Goal: Information Seeking & Learning: Learn about a topic

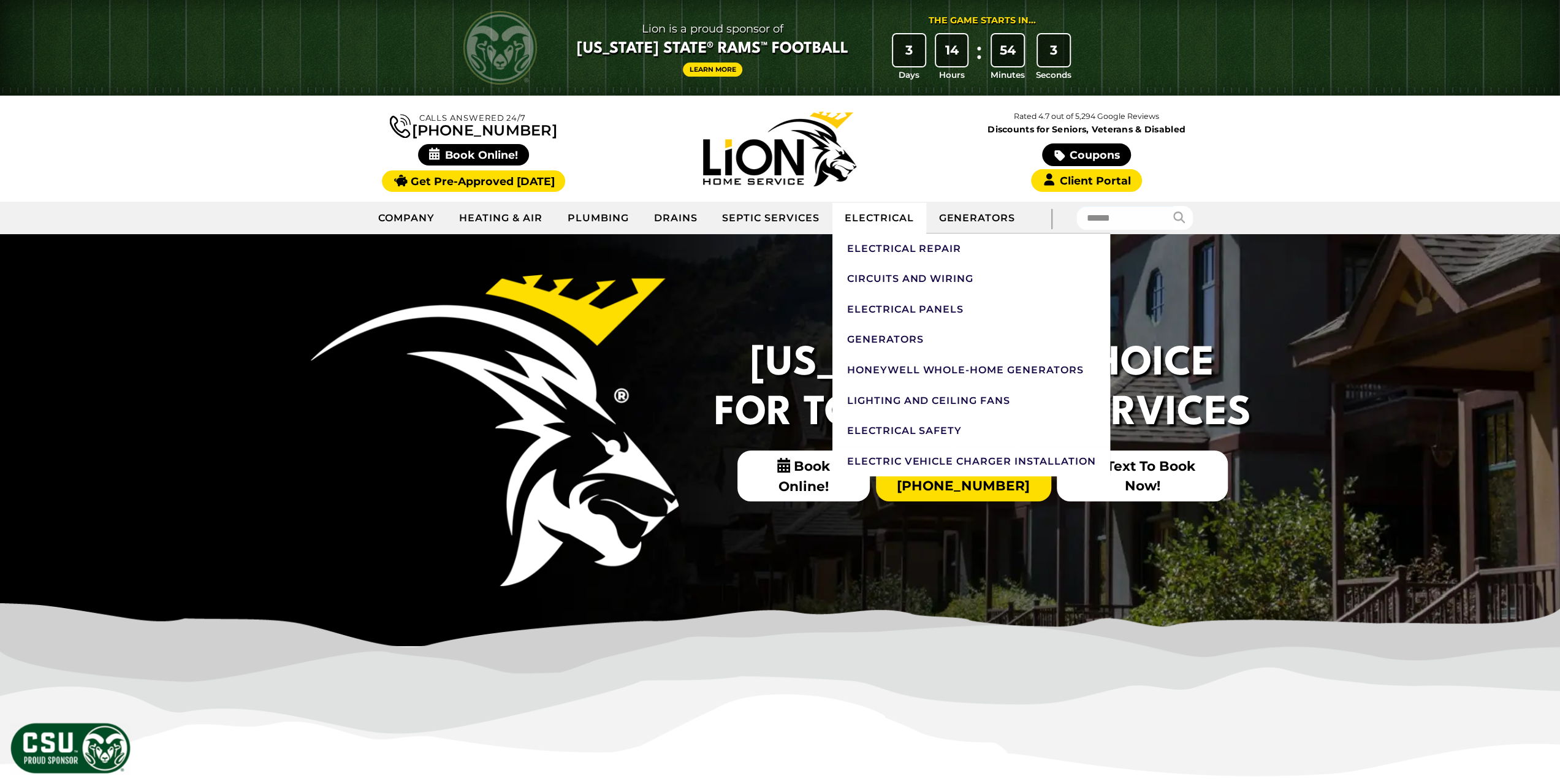
click at [889, 226] on link "Electrical" at bounding box center [880, 218] width 94 height 31
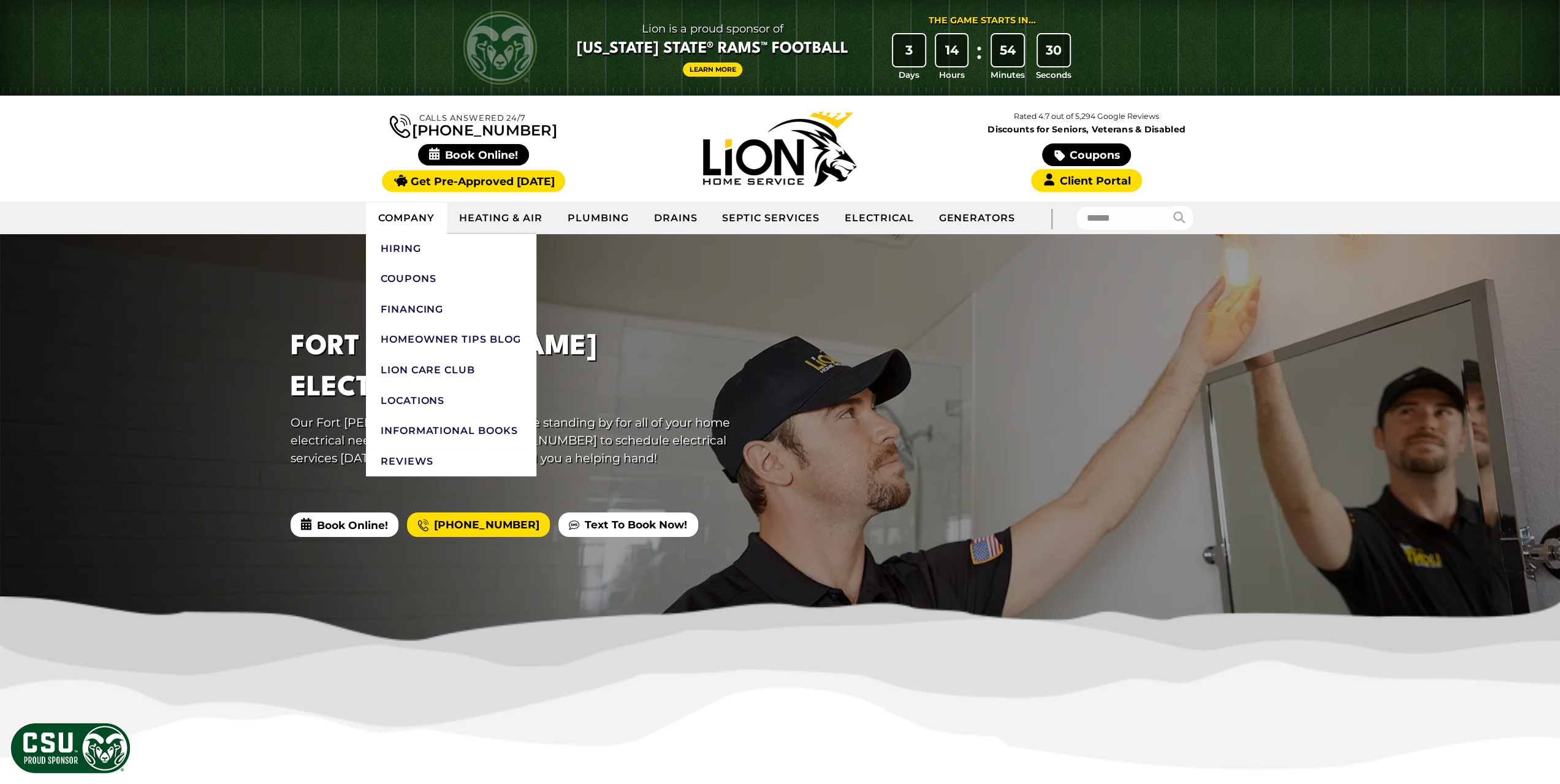
click at [419, 215] on link "Company" at bounding box center [406, 218] width 82 height 31
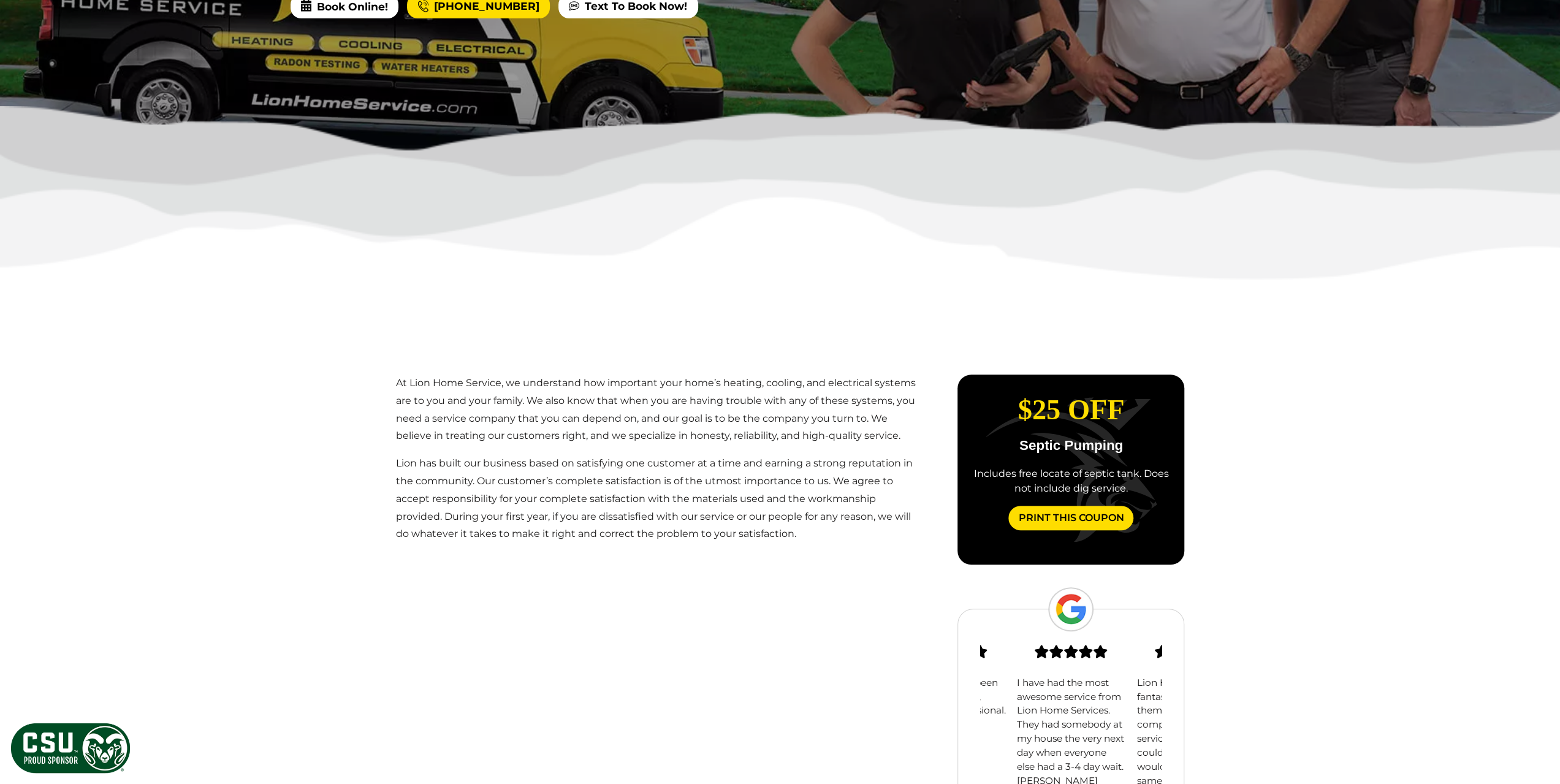
scroll to position [613, 0]
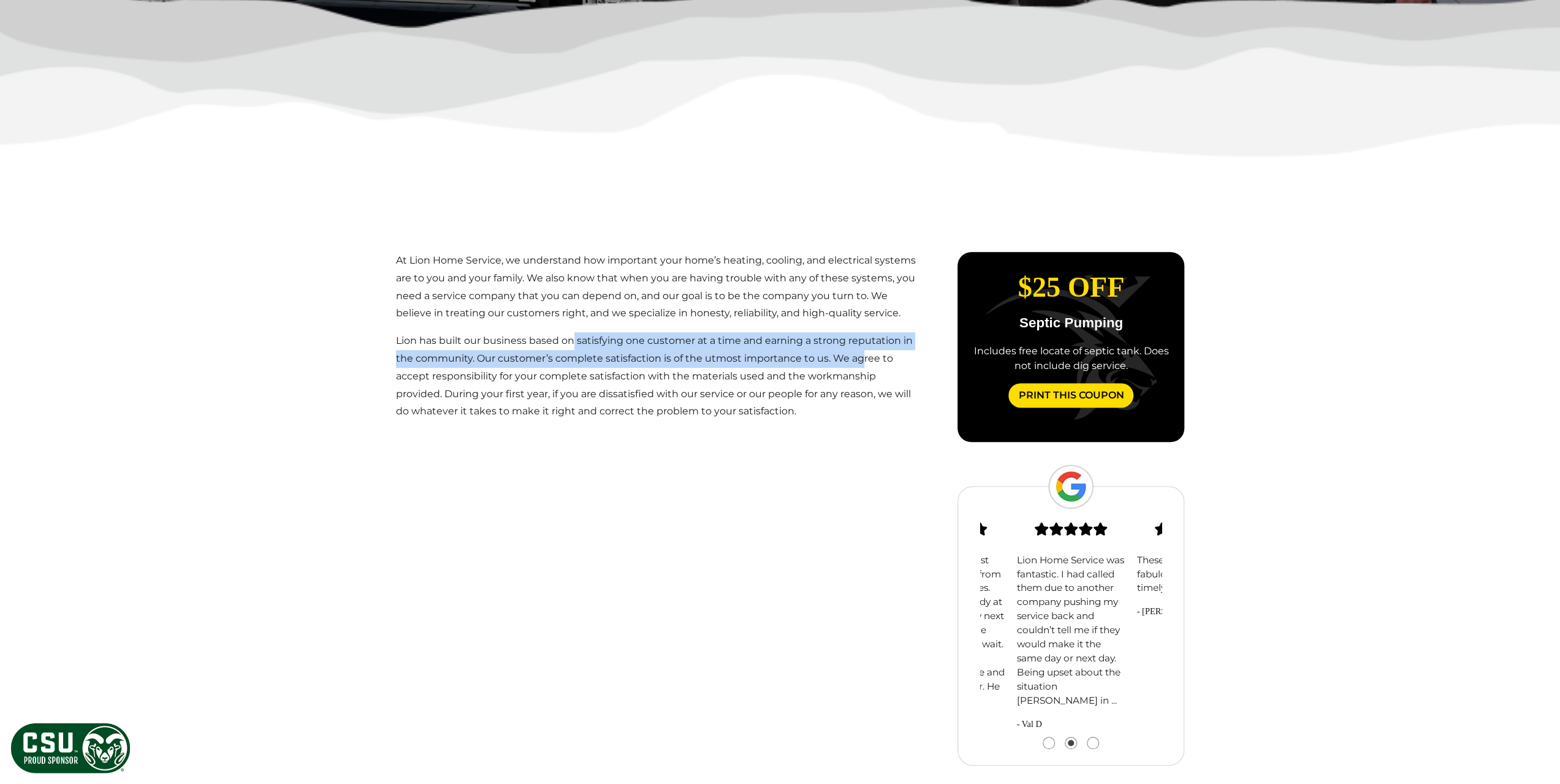
drag, startPoint x: 601, startPoint y: 349, endPoint x: 859, endPoint y: 357, distance: 258.1
click at [859, 357] on p "Lion has built our business based on satisfying one customer at a time and earn…" at bounding box center [659, 376] width 527 height 88
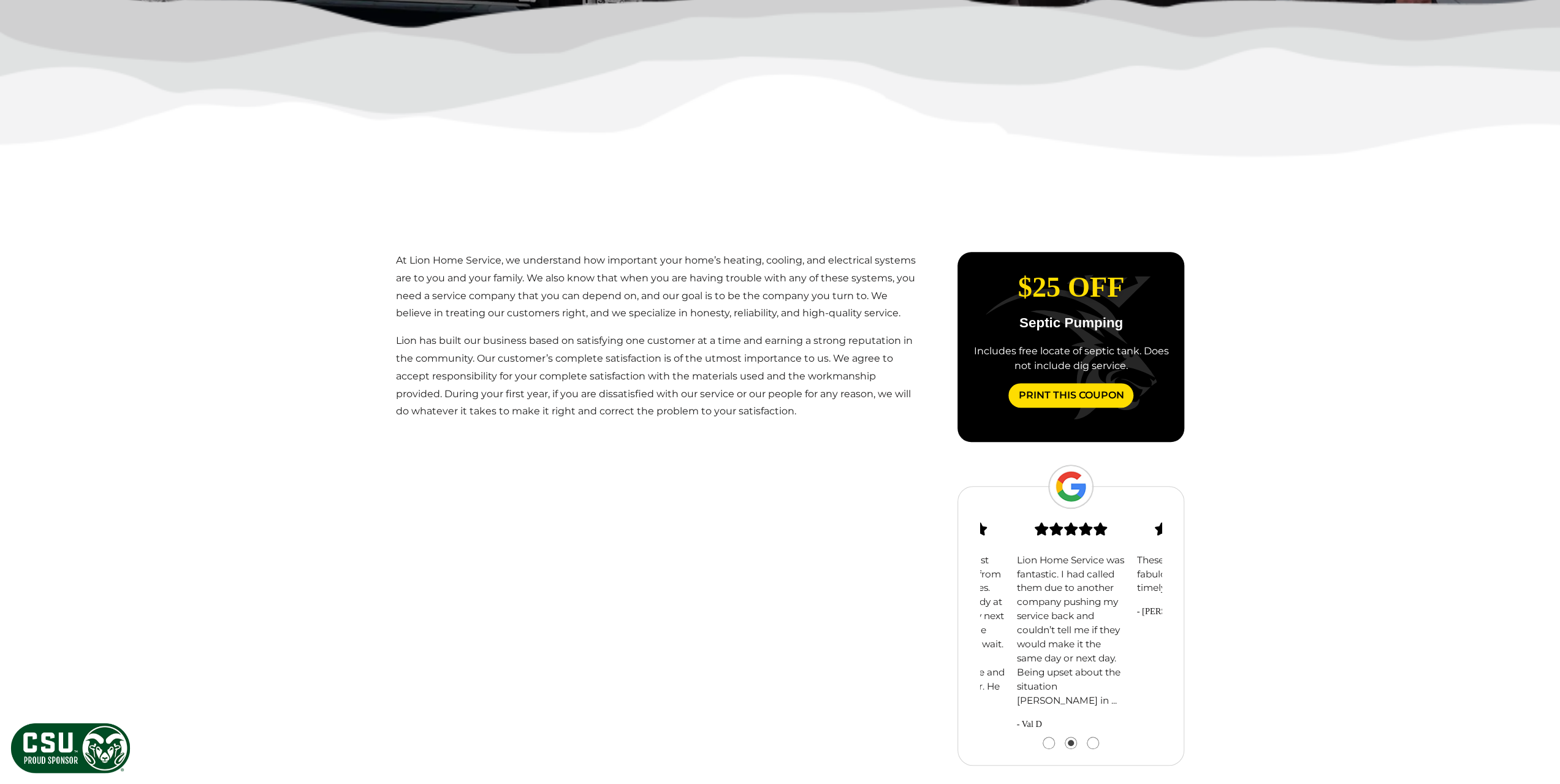
click at [889, 419] on p "Lion has built our business based on satisfying one customer at a time and earn…" at bounding box center [659, 376] width 527 height 88
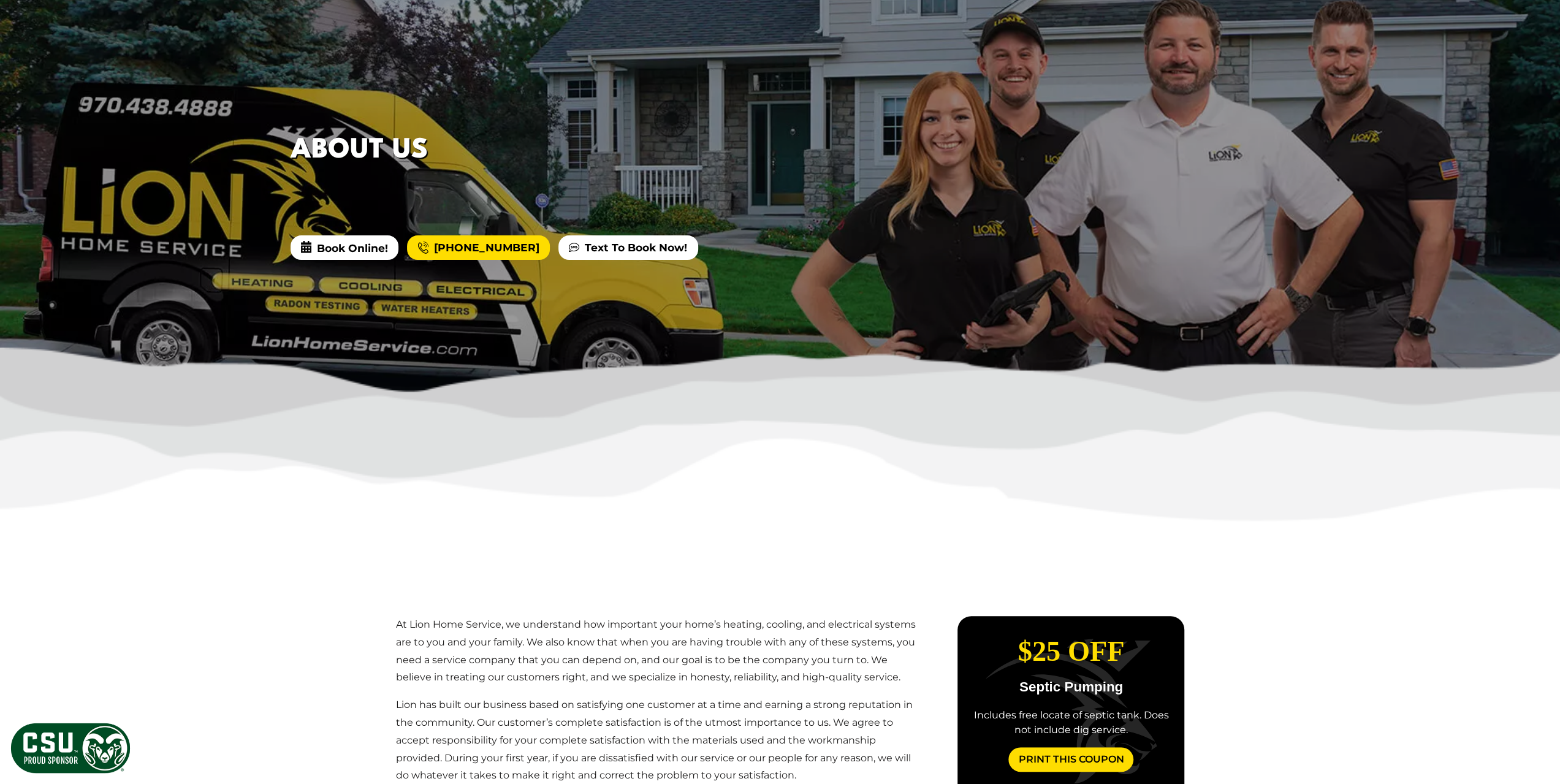
scroll to position [123, 0]
